Goal: Transaction & Acquisition: Purchase product/service

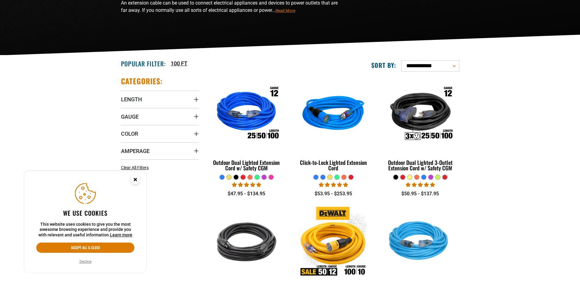
scroll to position [124, 0]
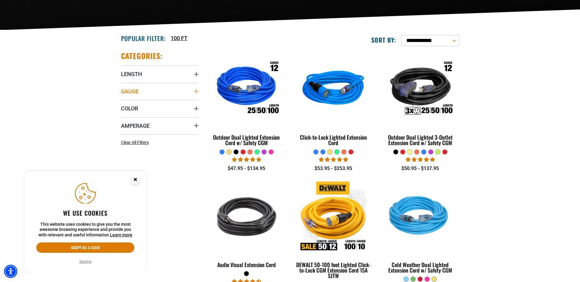
click at [146, 91] on summary "Gauge" at bounding box center [160, 91] width 78 height 17
click at [123, 104] on icon at bounding box center [123, 104] width 5 height 8
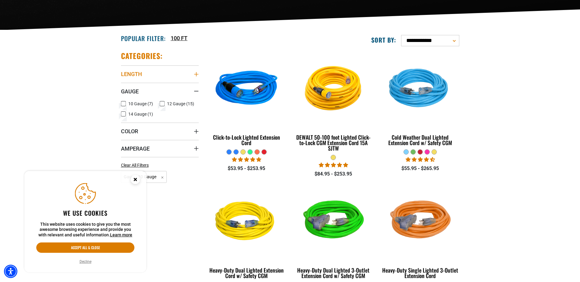
click at [146, 73] on summary "Length" at bounding box center [160, 73] width 78 height 17
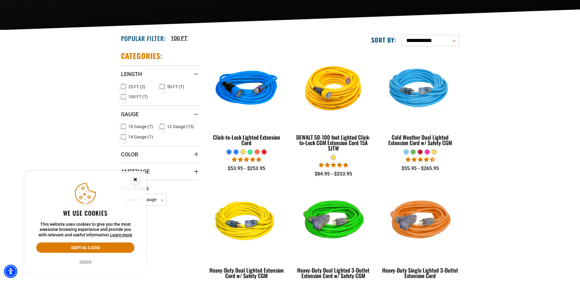
click at [123, 97] on icon at bounding box center [123, 97] width 5 height 8
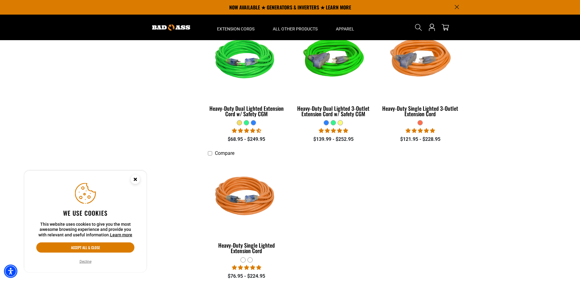
scroll to position [280, 0]
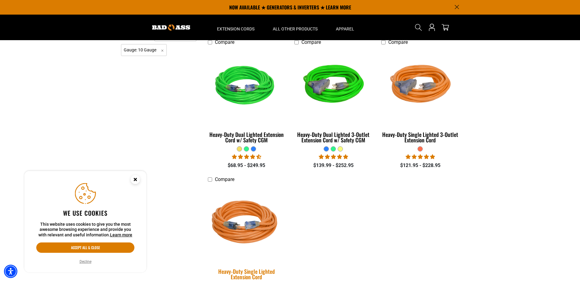
click at [263, 219] on img at bounding box center [246, 224] width 85 height 78
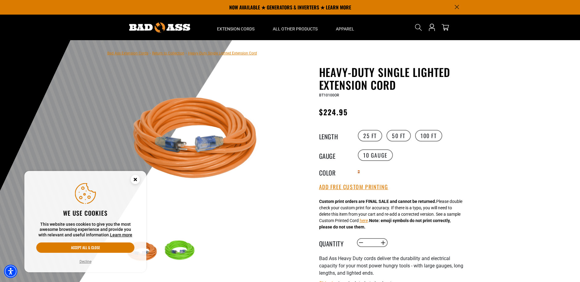
click at [137, 182] on circle "Close this option" at bounding box center [135, 179] width 9 height 9
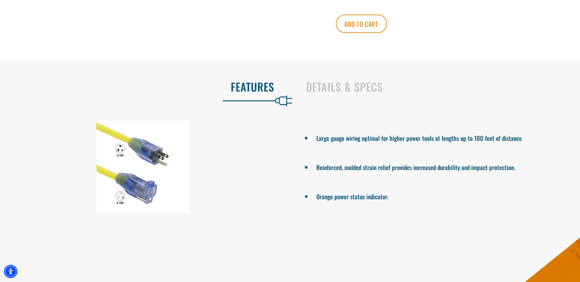
scroll to position [404, 0]
